Goal: Task Accomplishment & Management: Use online tool/utility

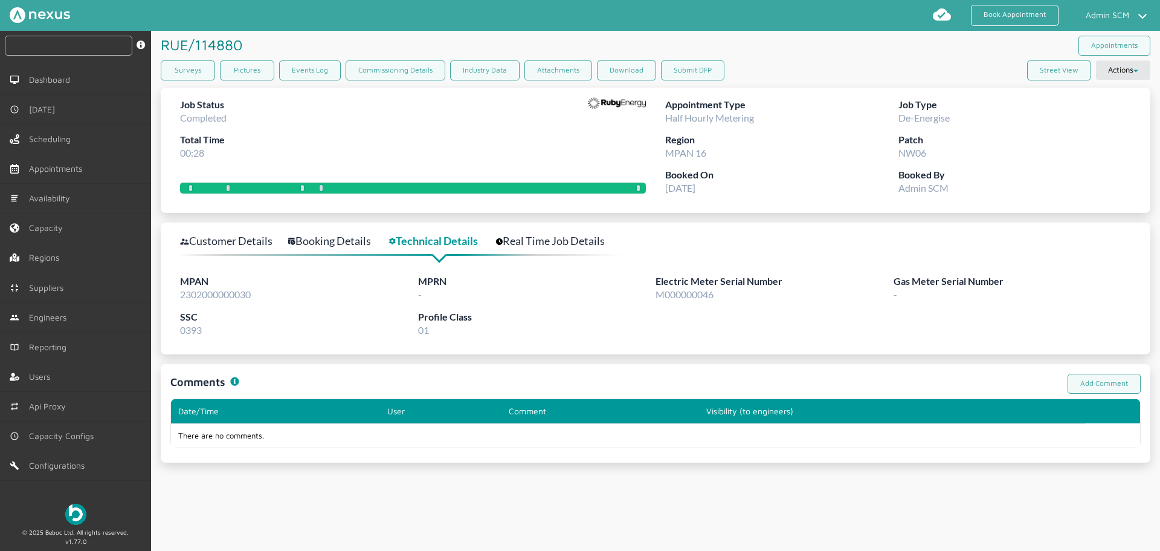
click at [50, 45] on input "text" at bounding box center [69, 46] width 128 height 20
paste input "RUE/114880"
type input "RUE/114879"
click at [193, 71] on link "Surveys" at bounding box center [188, 70] width 54 height 20
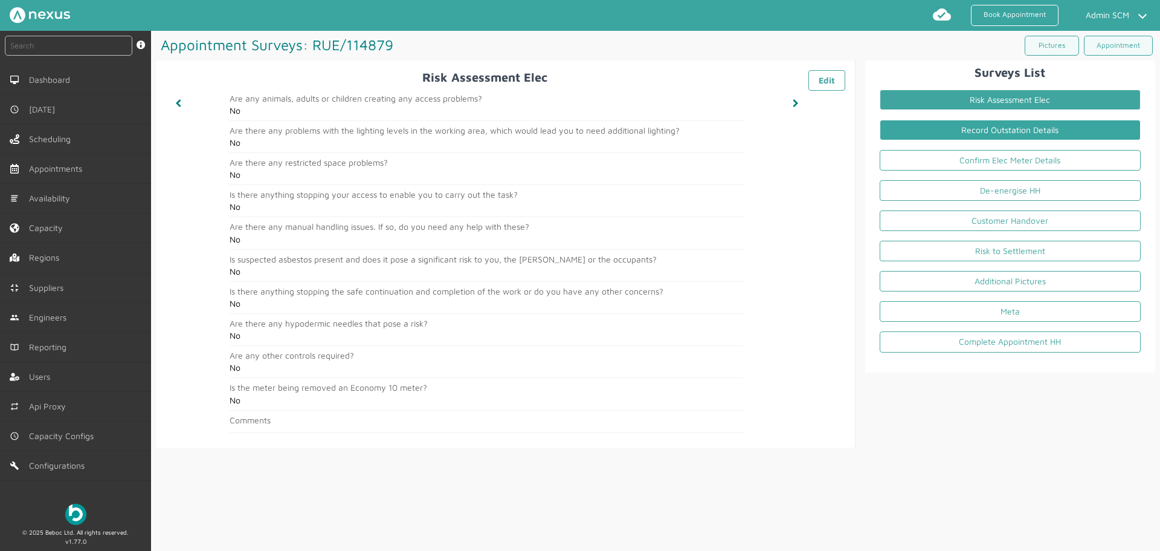
click at [928, 134] on link "Record Outstation Details" at bounding box center [1010, 130] width 261 height 21
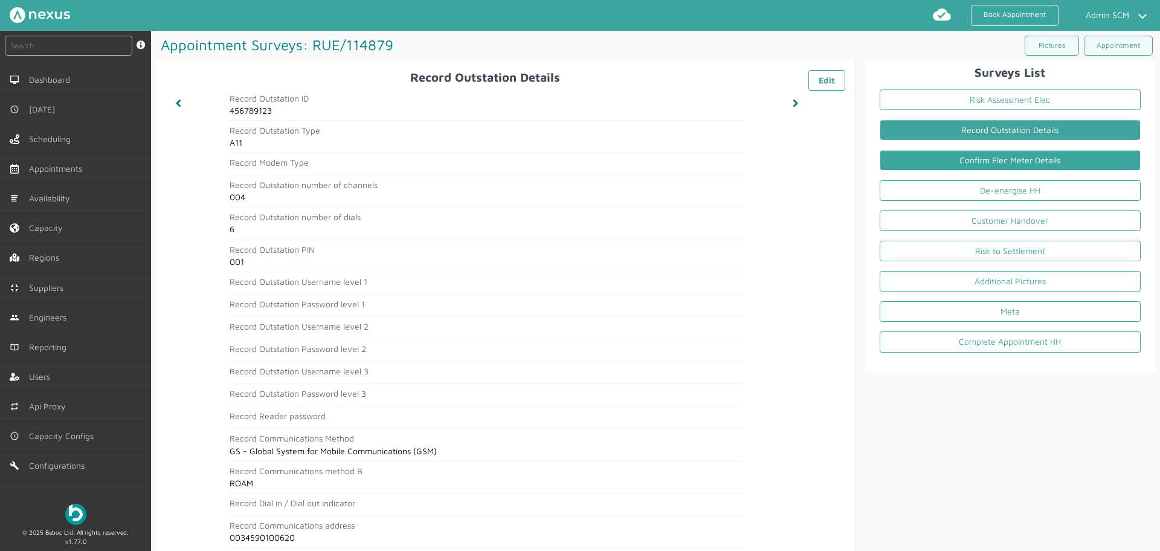
click at [928, 161] on link "Confirm Elec Meter Details" at bounding box center [1010, 160] width 261 height 21
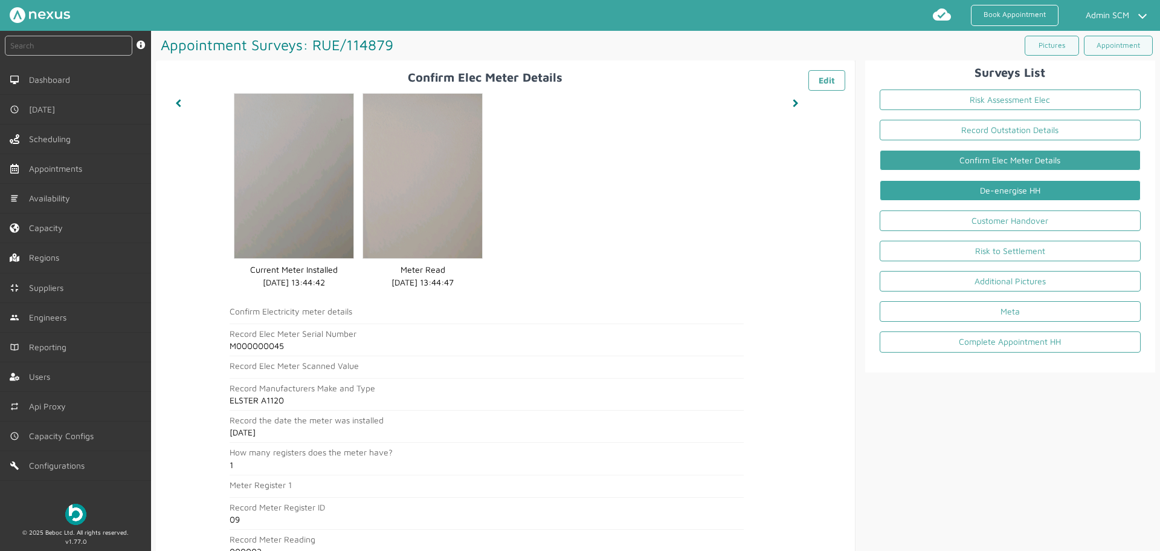
click at [928, 191] on link "De-energise HH" at bounding box center [1010, 190] width 261 height 21
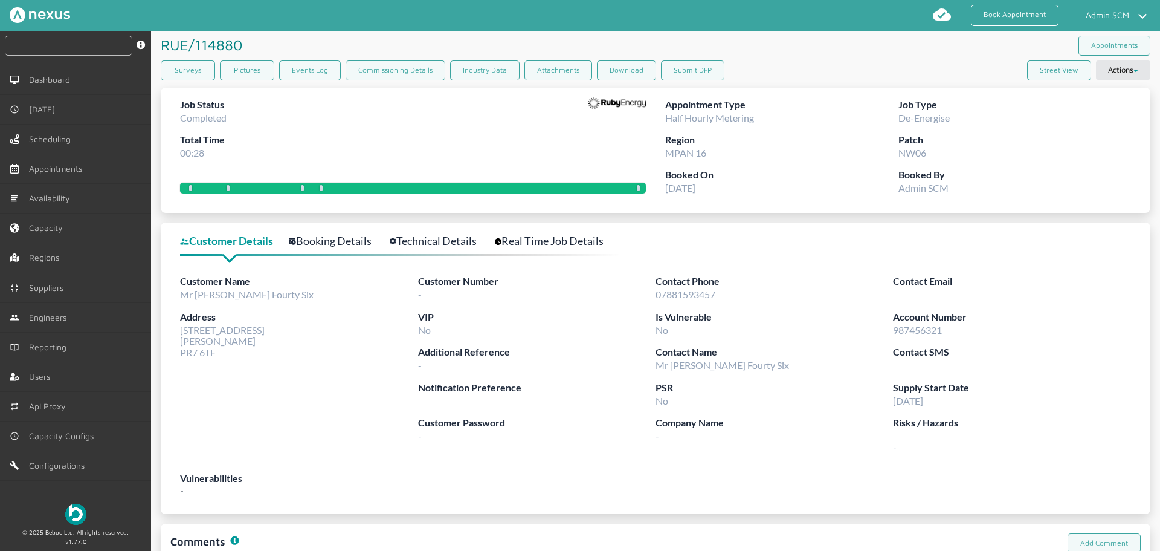
click at [83, 38] on input "text" at bounding box center [69, 46] width 128 height 20
paste input "RUE/114880"
type input "RUE/114880"
drag, startPoint x: 181, startPoint y: 331, endPoint x: 219, endPoint y: 355, distance: 45.1
click at [219, 355] on div "Address 46 Customer Road Preston PR7 6TE" at bounding box center [299, 333] width 238 height 48
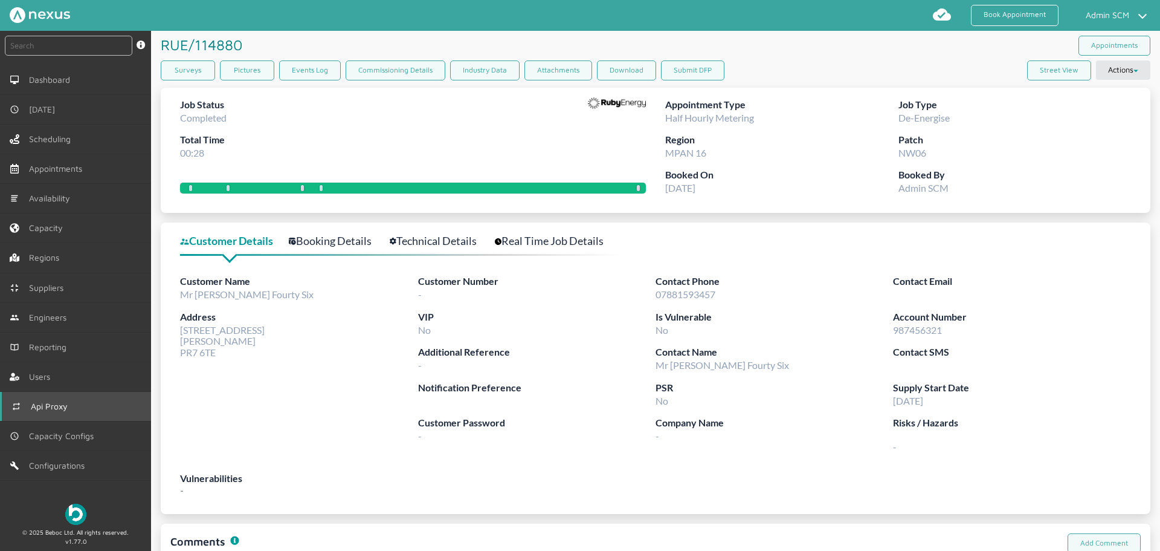
copy span "46 Customer Road Preston PR7 6TE"
click at [406, 237] on link "Technical Details" at bounding box center [440, 241] width 100 height 18
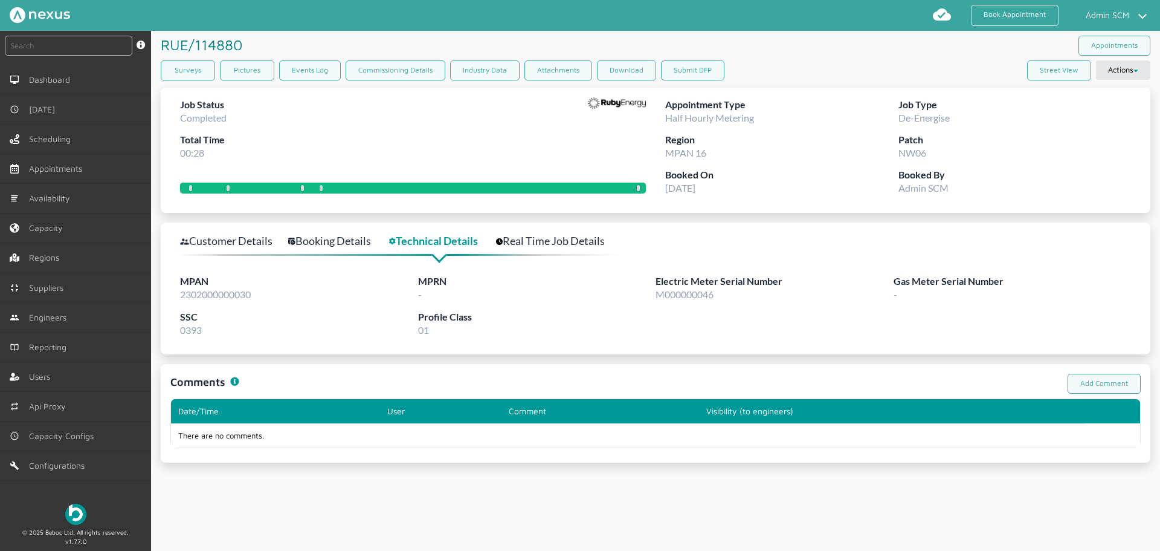
click at [218, 291] on span "2302000000030" at bounding box center [215, 293] width 71 height 11
copy span "2302000000030"
drag, startPoint x: 196, startPoint y: 69, endPoint x: 211, endPoint y: 69, distance: 14.5
click at [196, 69] on link "Surveys" at bounding box center [188, 70] width 54 height 20
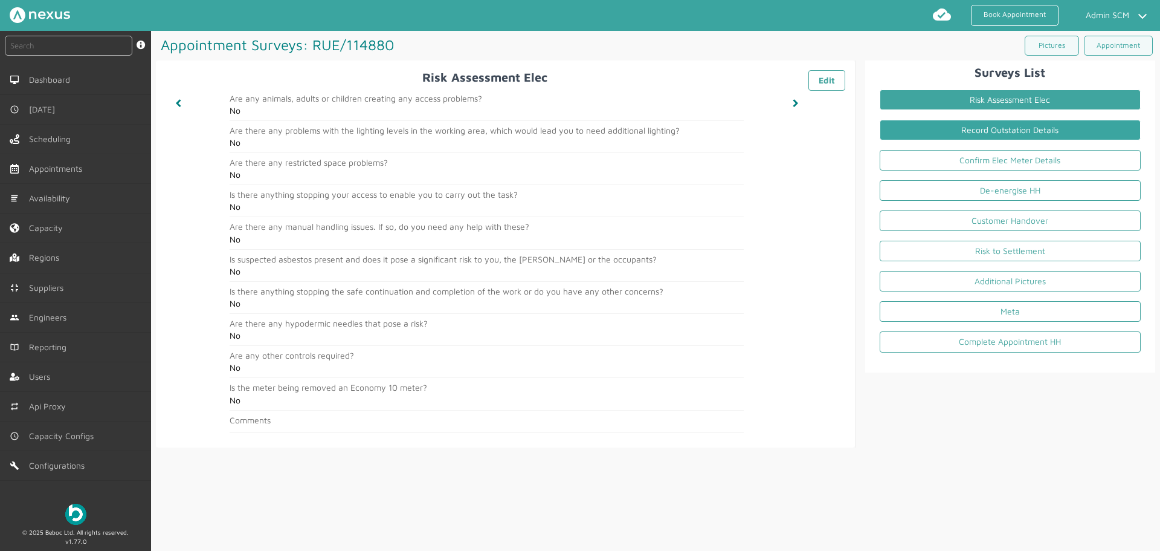
click at [748, 124] on link "Record Outstation Details" at bounding box center [1010, 130] width 261 height 21
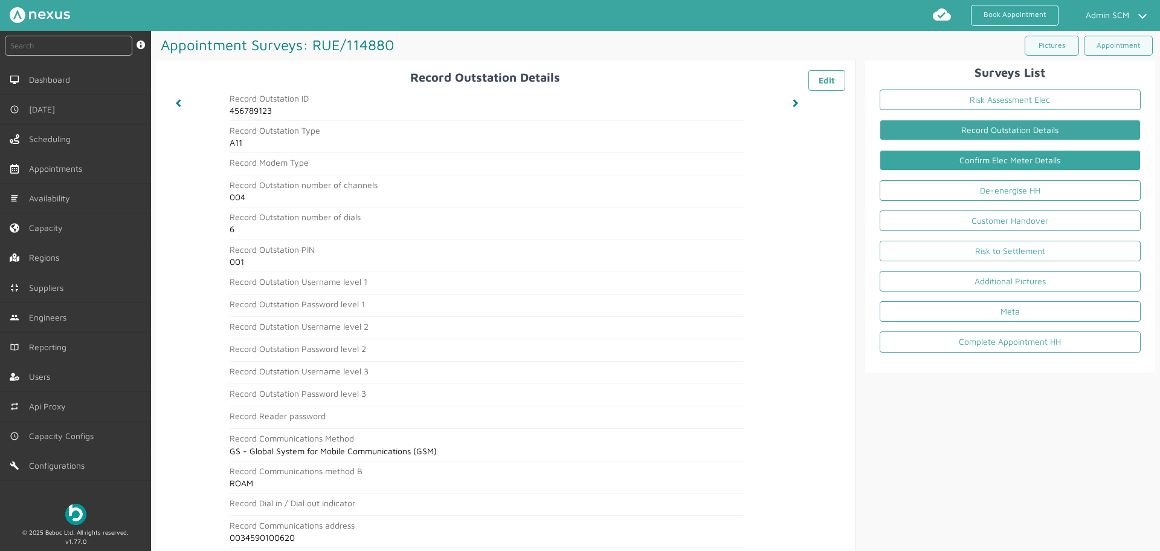
click at [748, 158] on link "Confirm Elec Meter Details" at bounding box center [1010, 160] width 261 height 21
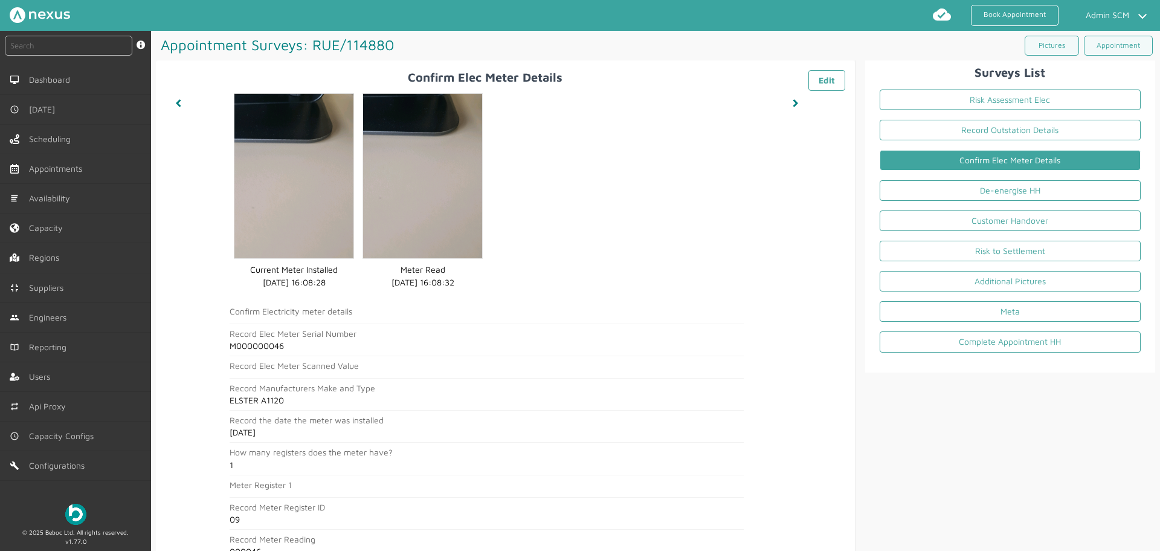
click at [263, 346] on h2 "M000000046" at bounding box center [487, 346] width 514 height 10
copy h2 "M000000046"
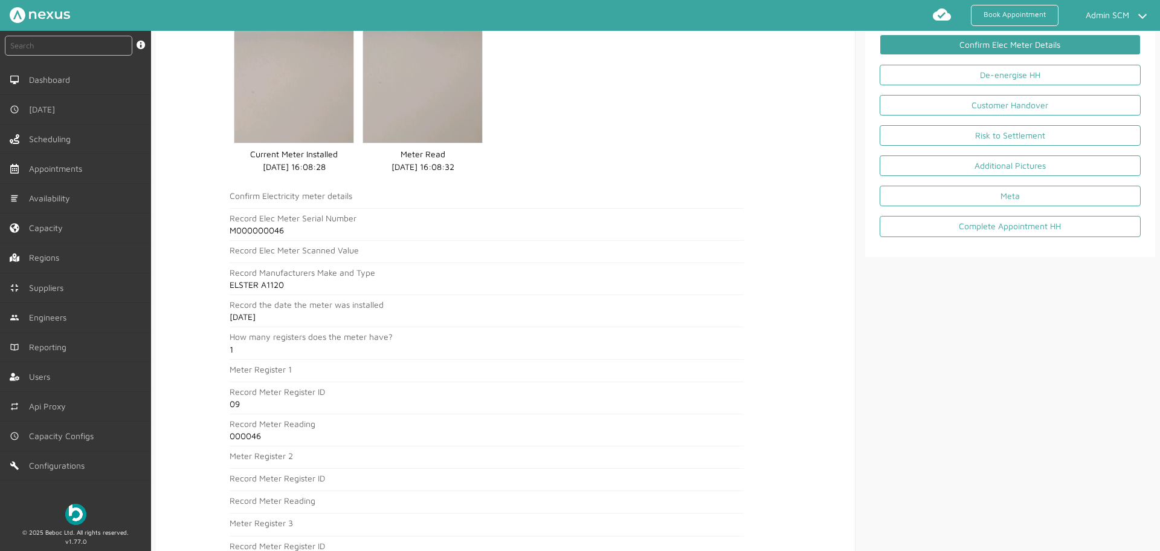
scroll to position [121, 0]
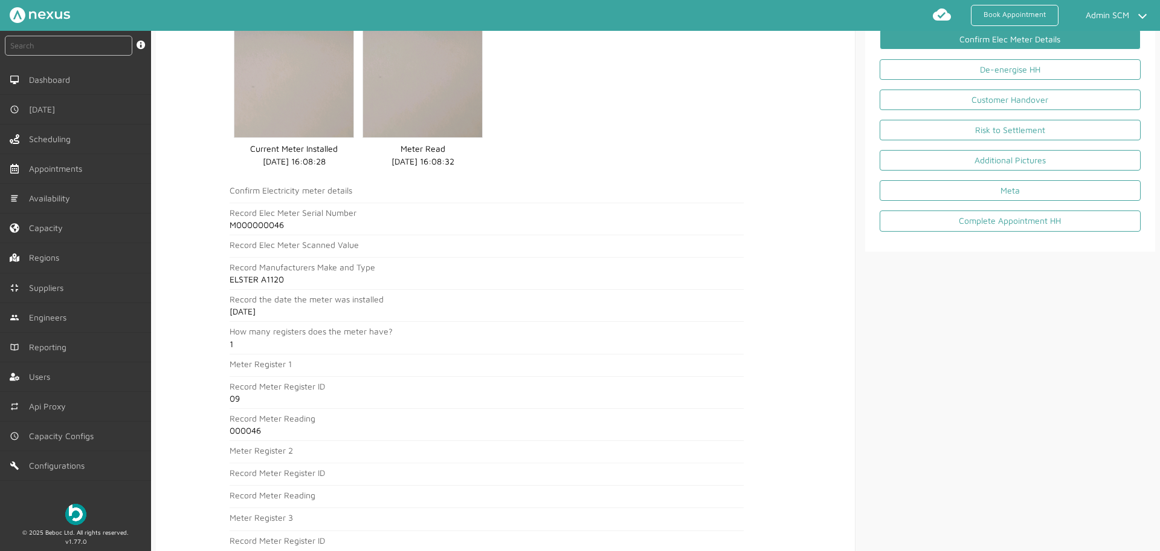
click at [242, 418] on h2 "000046" at bounding box center [487, 430] width 514 height 10
copy h2 "000046"
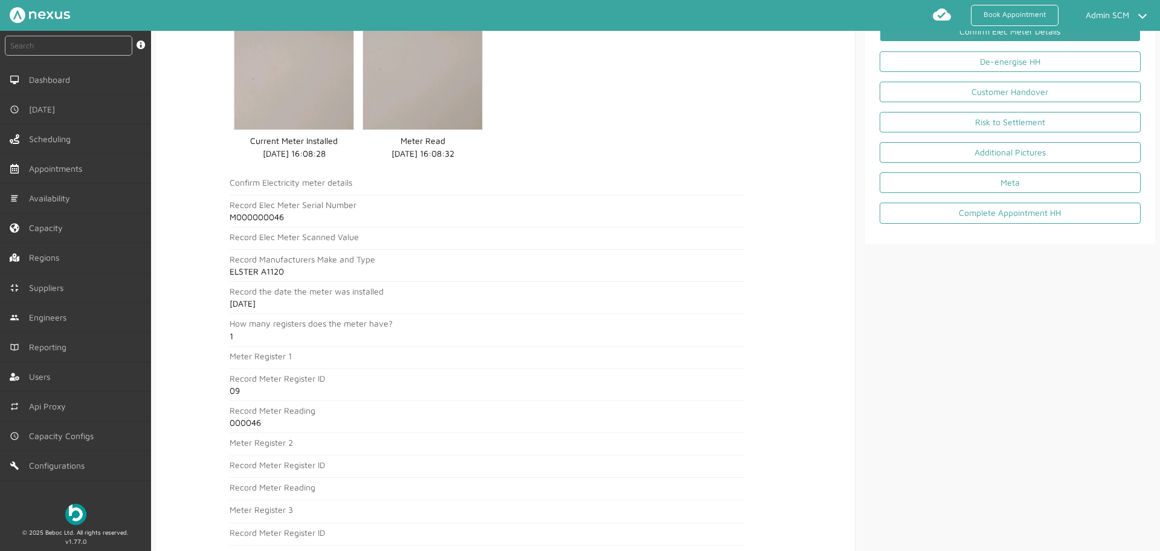
scroll to position [0, 0]
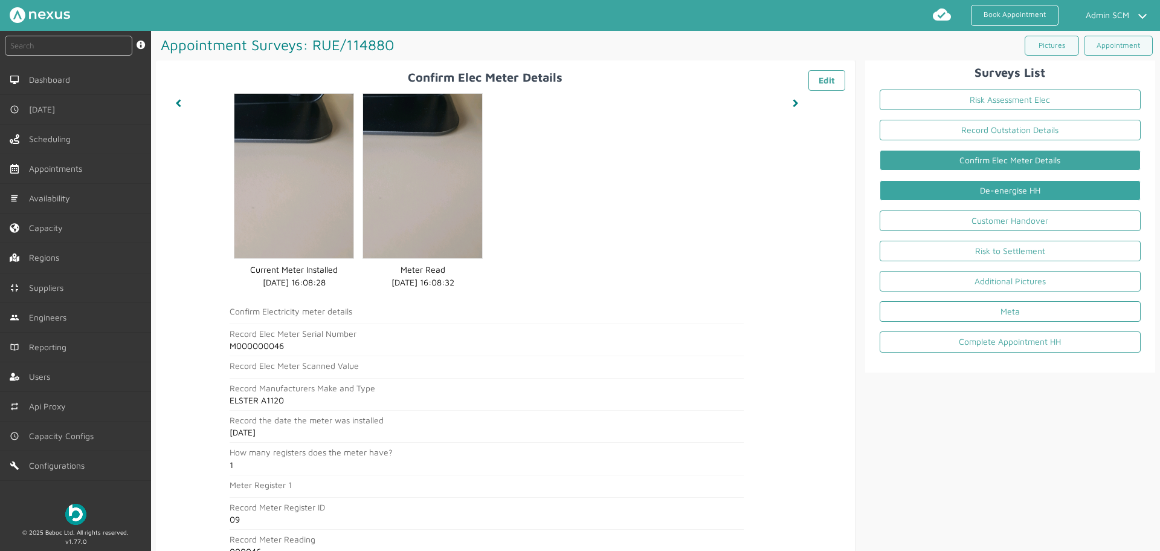
click at [748, 194] on link "De-energise HH" at bounding box center [1010, 190] width 261 height 21
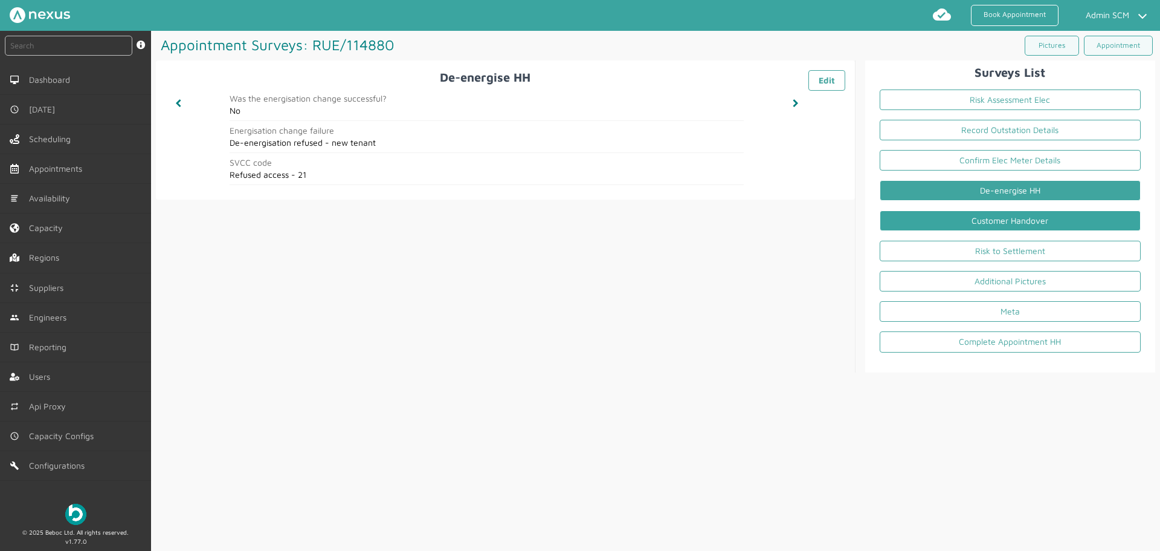
click at [748, 225] on link "Customer Handover" at bounding box center [1010, 220] width 261 height 21
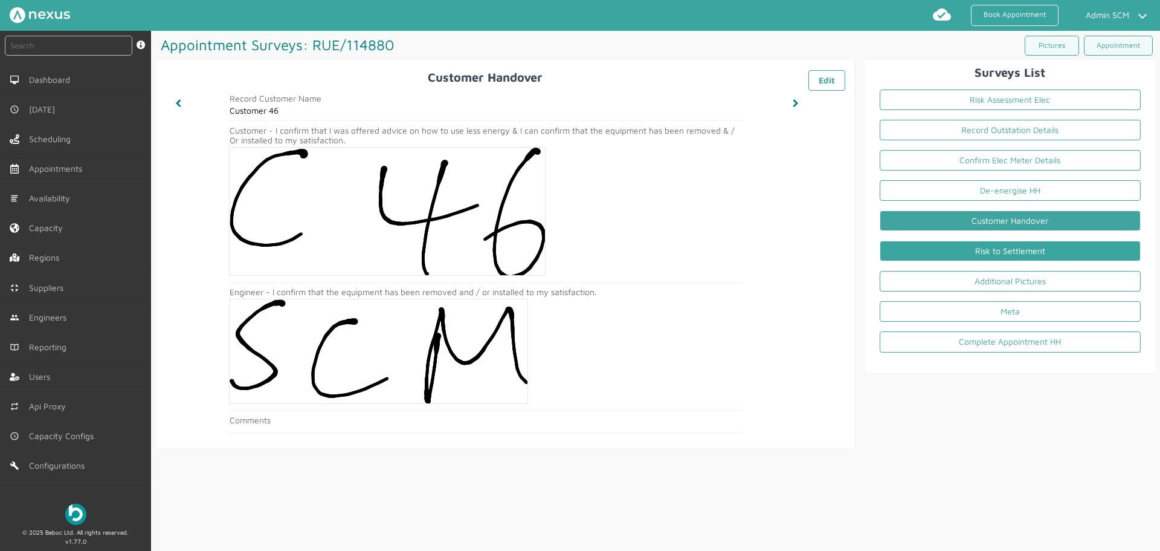
click at [748, 250] on link "Risk to Settlement" at bounding box center [1010, 251] width 261 height 21
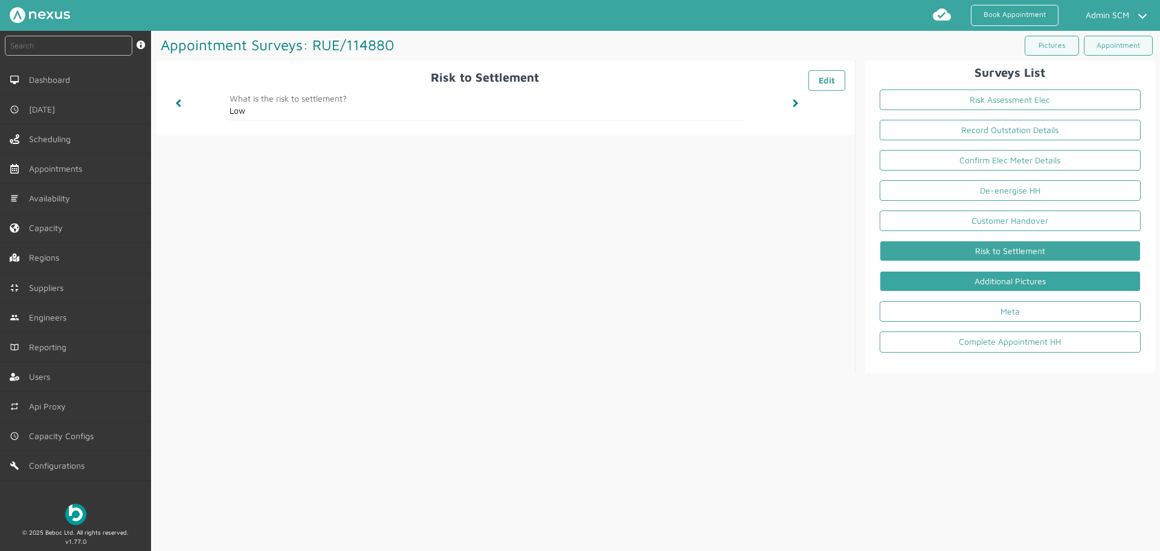
click at [748, 283] on link "Additional Pictures" at bounding box center [1010, 281] width 261 height 21
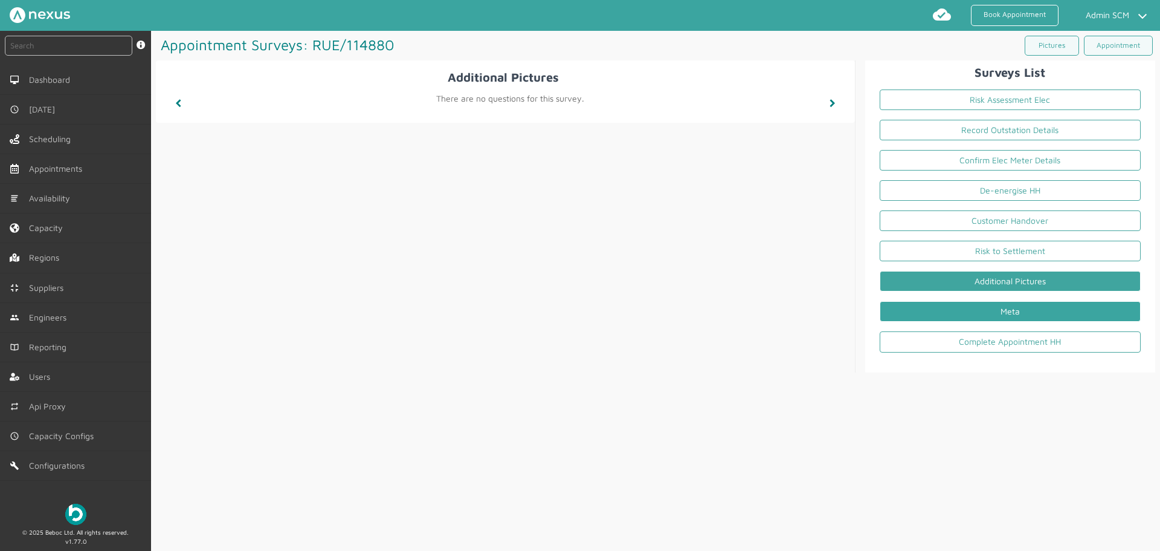
click at [748, 309] on link "Meta" at bounding box center [1010, 311] width 261 height 21
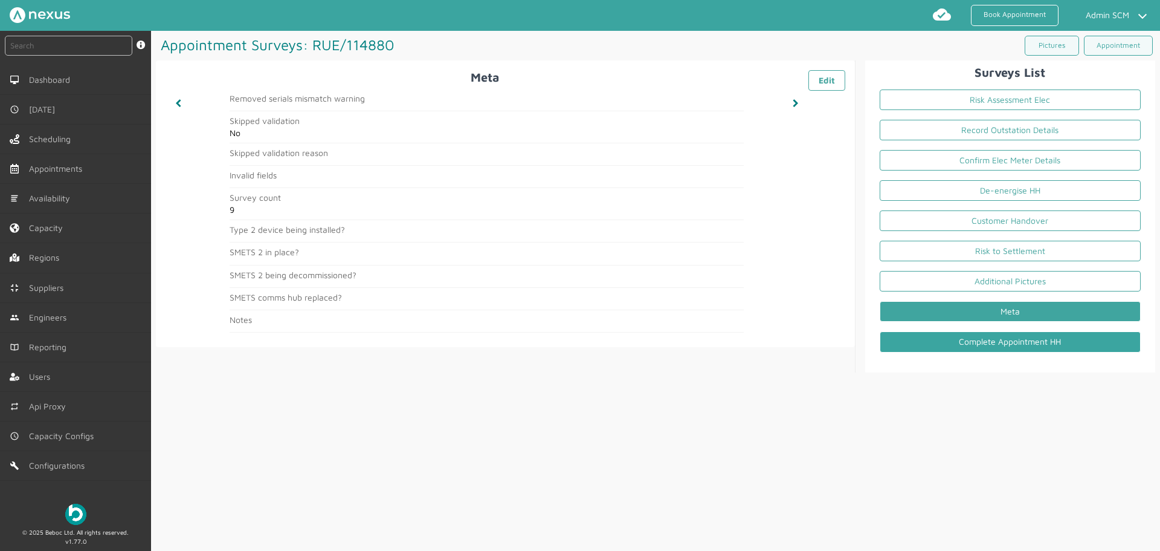
click at [748, 339] on link "Complete Appointment HH" at bounding box center [1010, 341] width 261 height 21
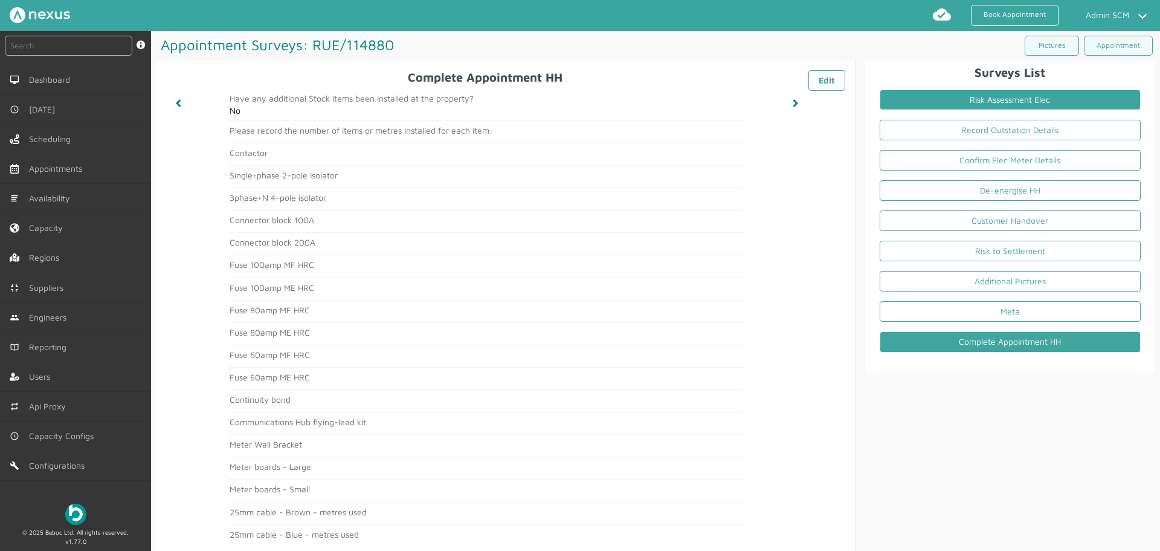
click at [748, 97] on link "Risk Assessment Elec" at bounding box center [1010, 99] width 261 height 21
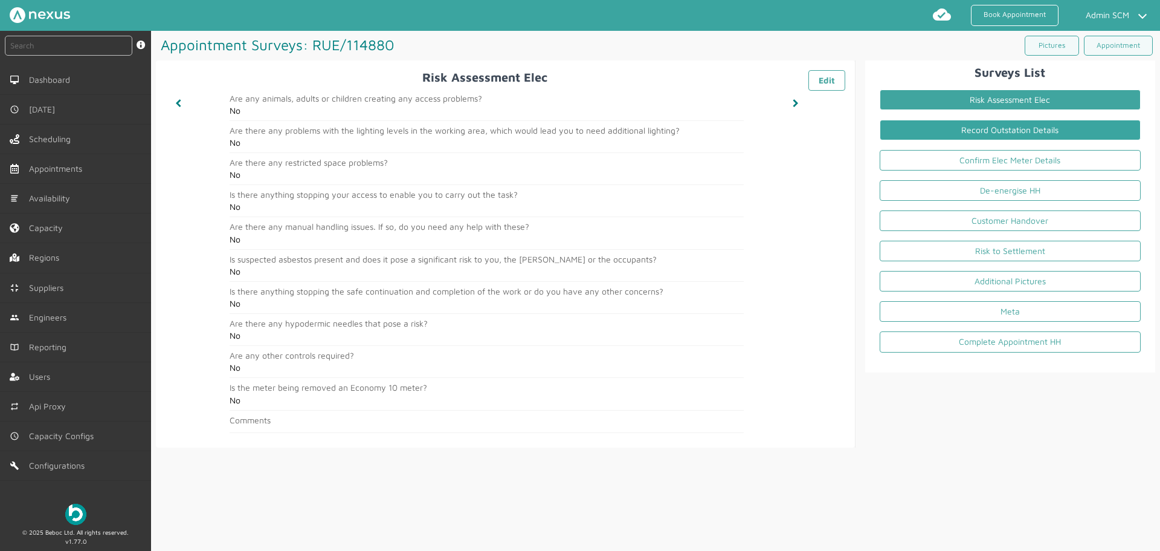
click at [748, 134] on link "Record Outstation Details" at bounding box center [1010, 130] width 261 height 21
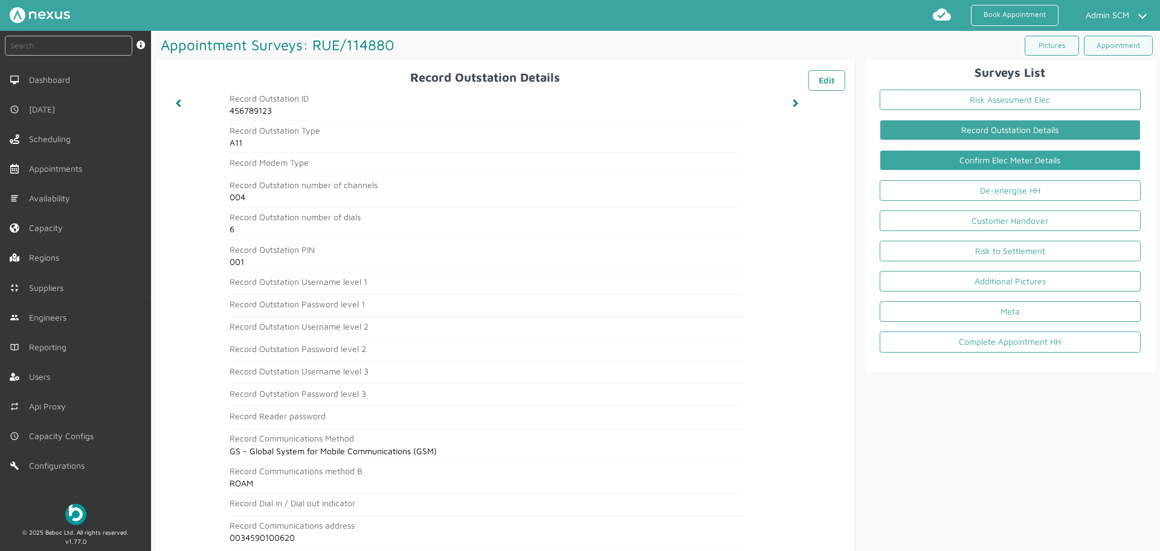
click at [748, 161] on link "Confirm Elec Meter Details" at bounding box center [1010, 160] width 261 height 21
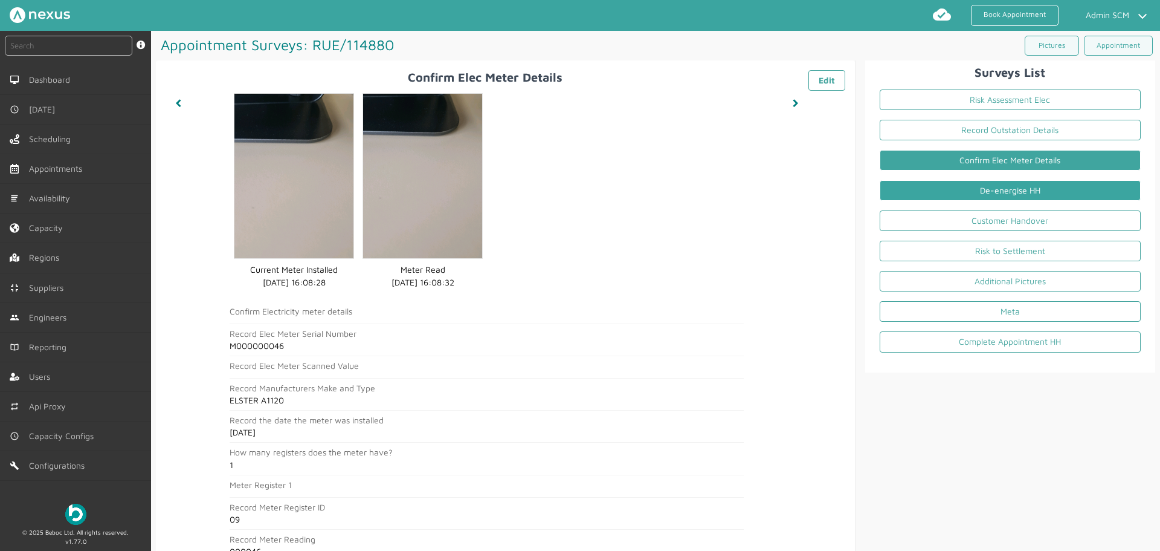
click at [748, 184] on link "De-energise HH" at bounding box center [1010, 190] width 261 height 21
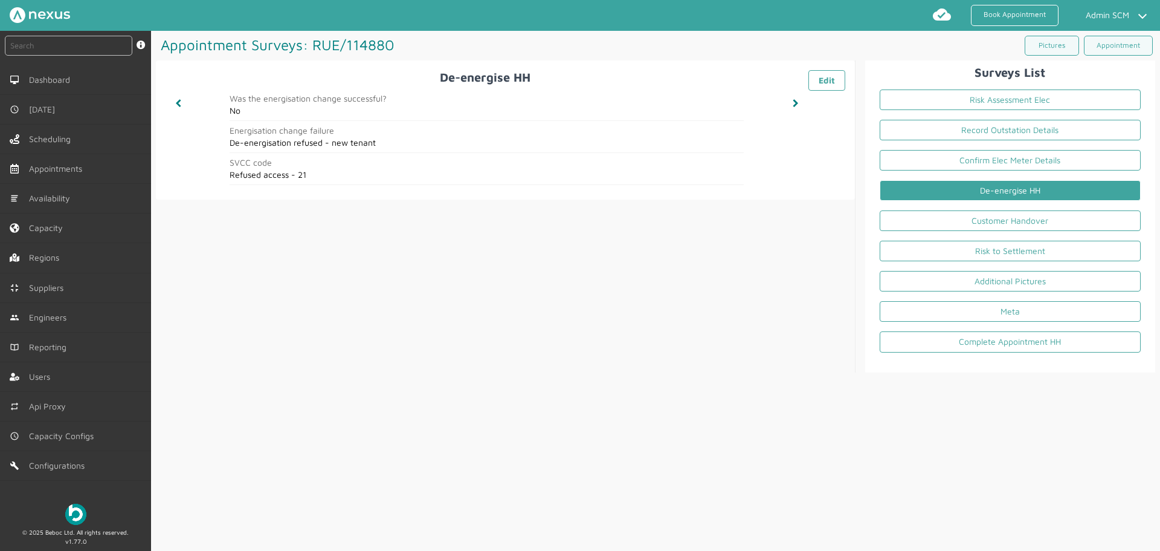
drag, startPoint x: 230, startPoint y: 144, endPoint x: 379, endPoint y: 144, distance: 148.7
click at [379, 144] on h2 "De-energisation refused - new tenant" at bounding box center [487, 143] width 514 height 10
copy h2 "De-energisation refused - new tenant"
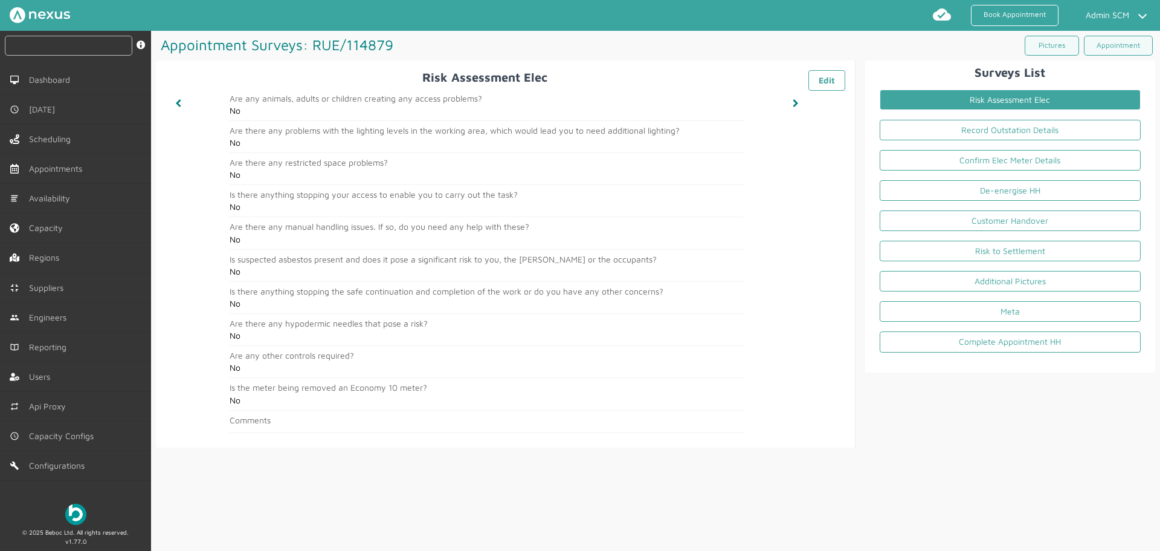
click at [52, 42] on input "text" at bounding box center [69, 46] width 128 height 20
paste input "RUE/114878"
type input "RUE/114878"
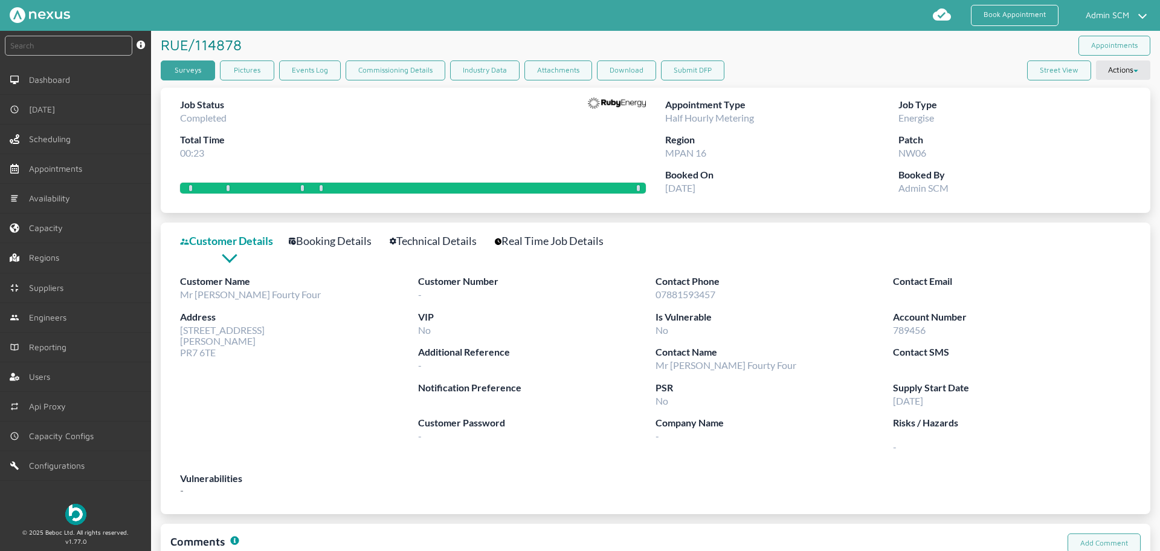
click at [175, 76] on link "Surveys" at bounding box center [188, 70] width 54 height 20
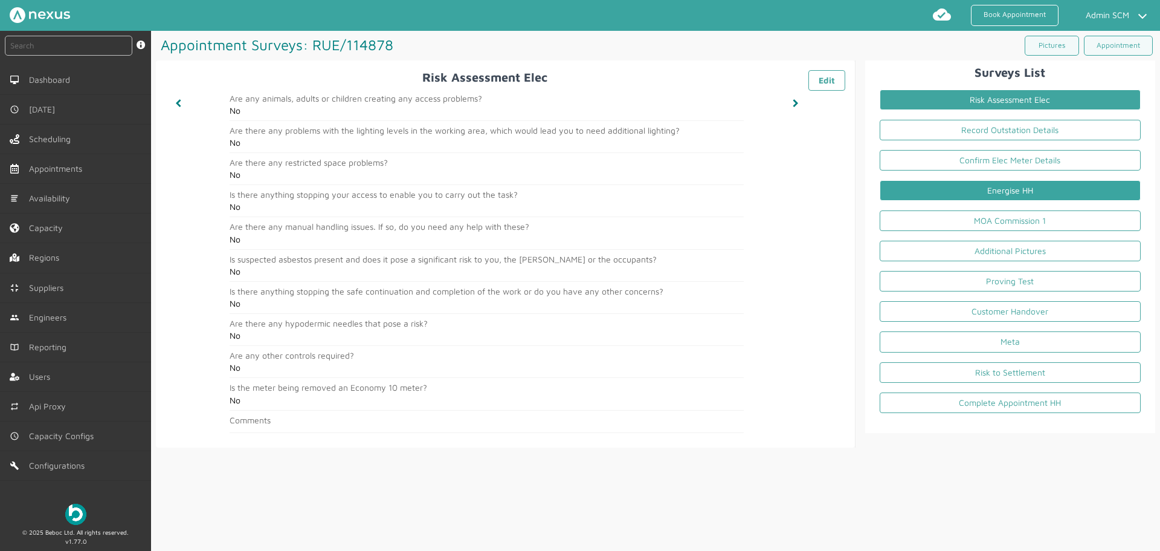
click at [992, 194] on link "Energise HH" at bounding box center [1010, 190] width 261 height 21
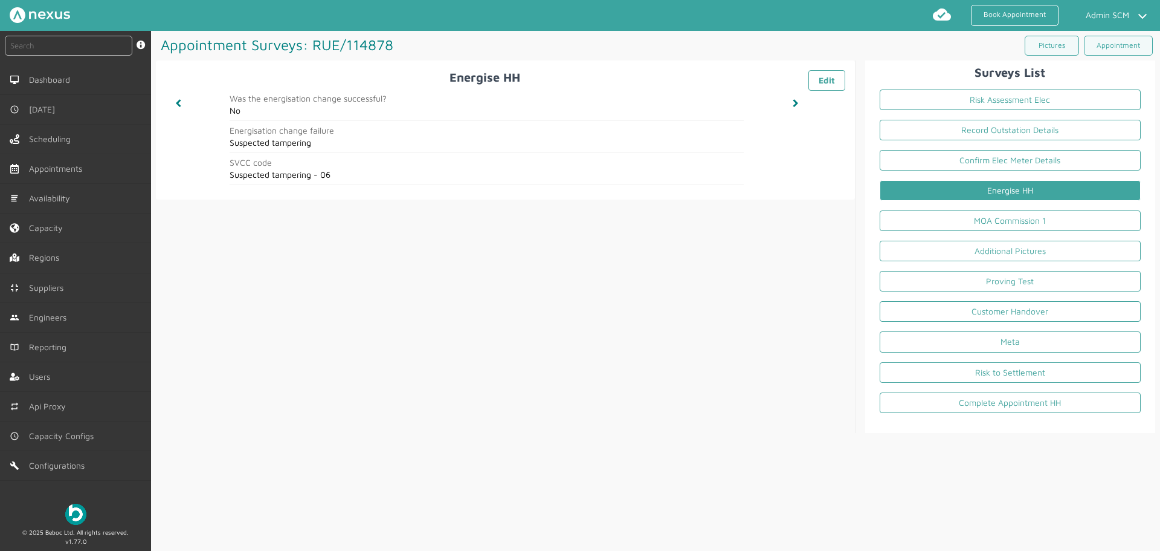
click at [686, 50] on div "Appointment Surveys: RUE/114878 ️️️ Pictures Appointment" at bounding box center [656, 46] width 1000 height 30
